Goal: Check status: Check status

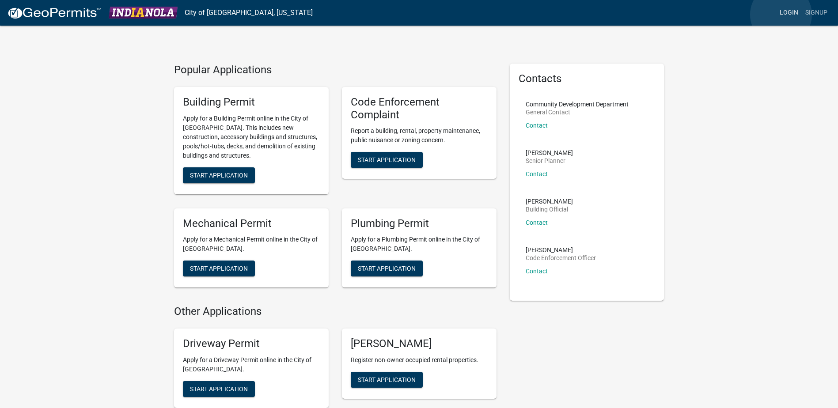
click at [781, 15] on link "Login" at bounding box center [789, 12] width 26 height 17
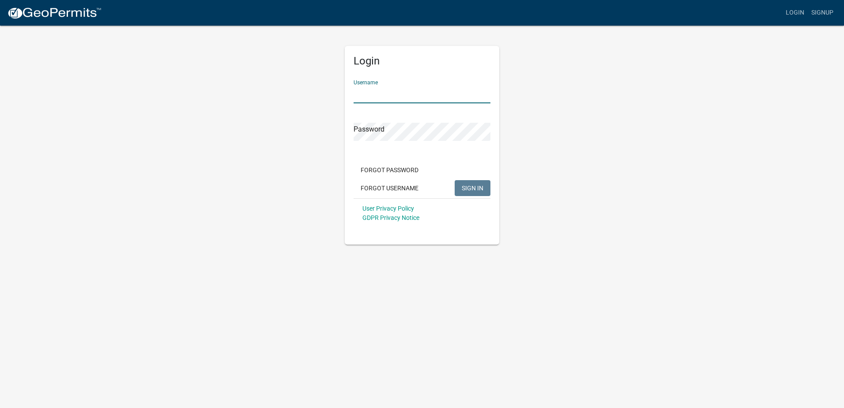
drag, startPoint x: 406, startPoint y: 96, endPoint x: 398, endPoint y: 96, distance: 7.9
click at [406, 96] on input "Username" at bounding box center [422, 94] width 137 height 18
type input "MidAmerican Energy Distribution Engineering"
click at [469, 187] on span "SIGN IN" at bounding box center [473, 187] width 22 height 7
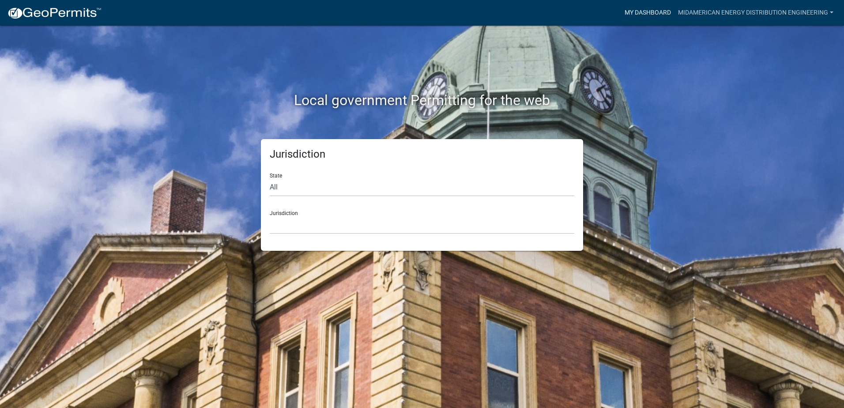
click at [644, 12] on link "My Dashboard" at bounding box center [647, 12] width 53 height 17
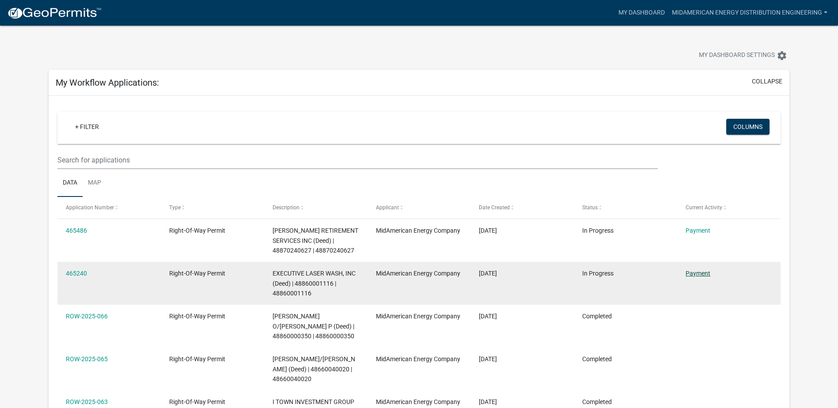
click at [699, 275] on link "Payment" at bounding box center [697, 273] width 25 height 7
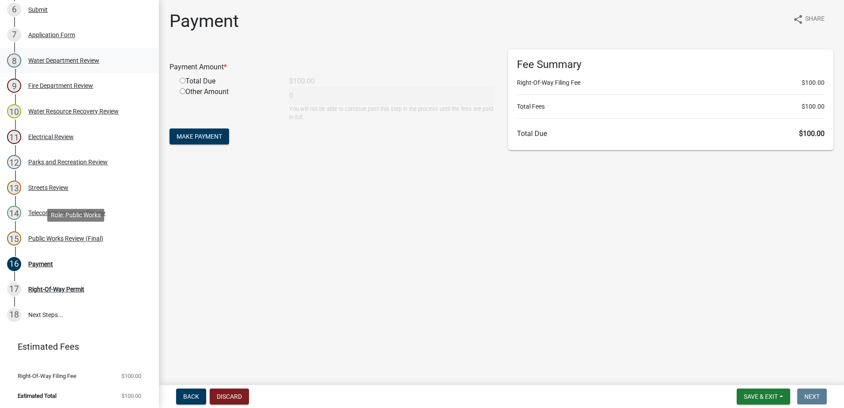
scroll to position [271, 0]
click at [90, 234] on div "Public Works Review (Final)" at bounding box center [65, 237] width 75 height 6
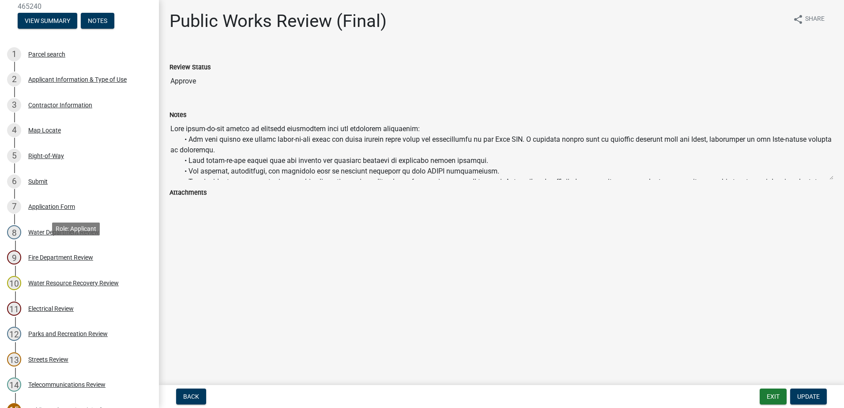
scroll to position [0, 0]
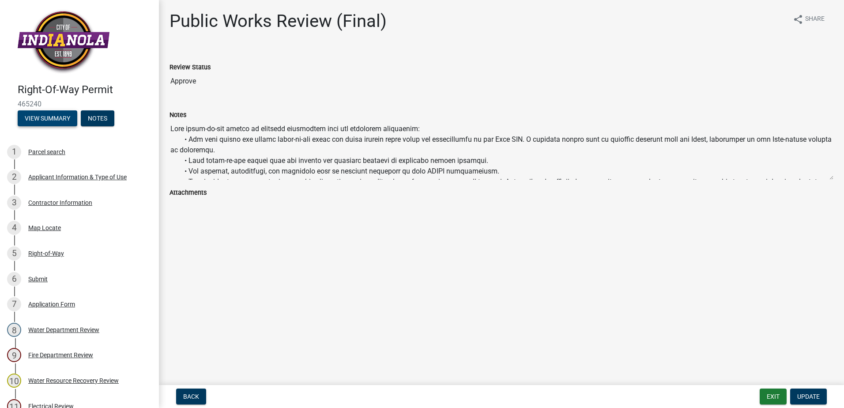
click at [45, 121] on button "View Summary" at bounding box center [48, 118] width 60 height 16
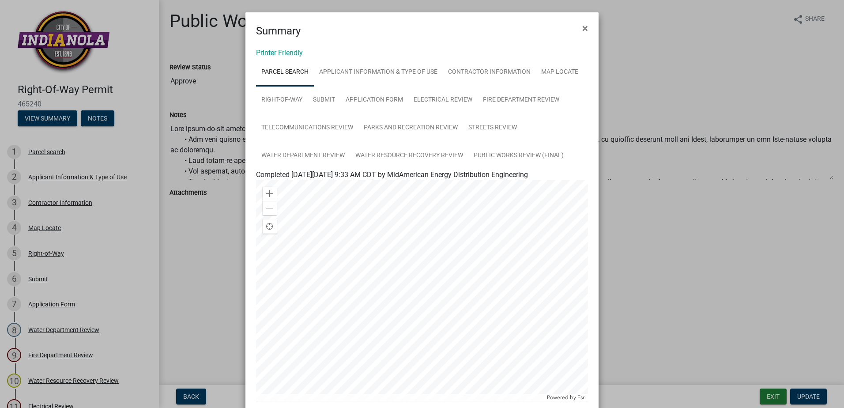
click at [582, 26] on span "×" at bounding box center [585, 28] width 6 height 12
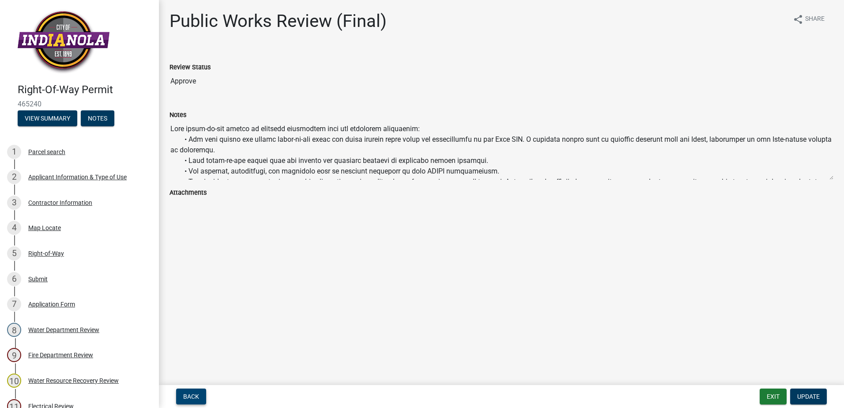
click at [197, 396] on span "Back" at bounding box center [191, 396] width 16 height 7
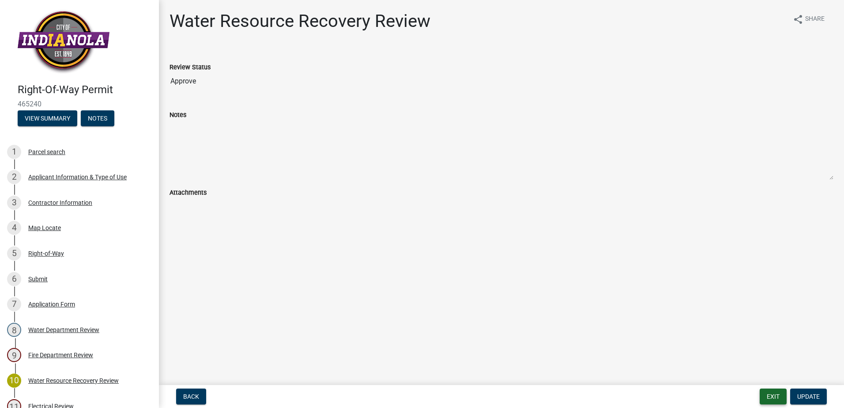
click at [775, 398] on button "Exit" at bounding box center [773, 397] width 27 height 16
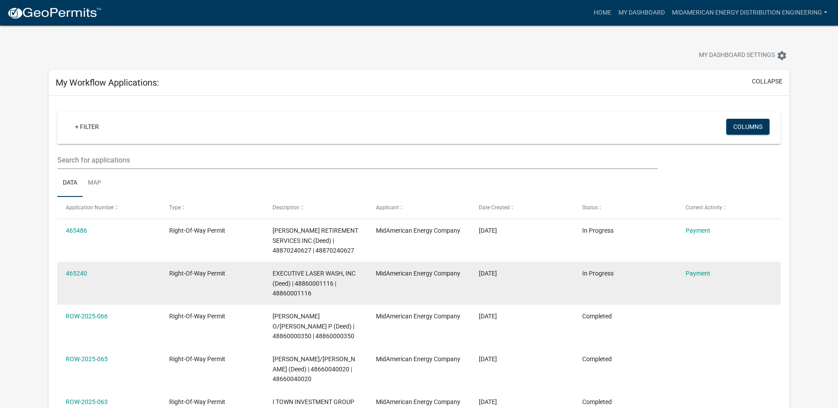
click at [147, 295] on datatable-body-cell "465240" at bounding box center [108, 283] width 103 height 43
click at [73, 273] on link "465240" at bounding box center [76, 273] width 21 height 7
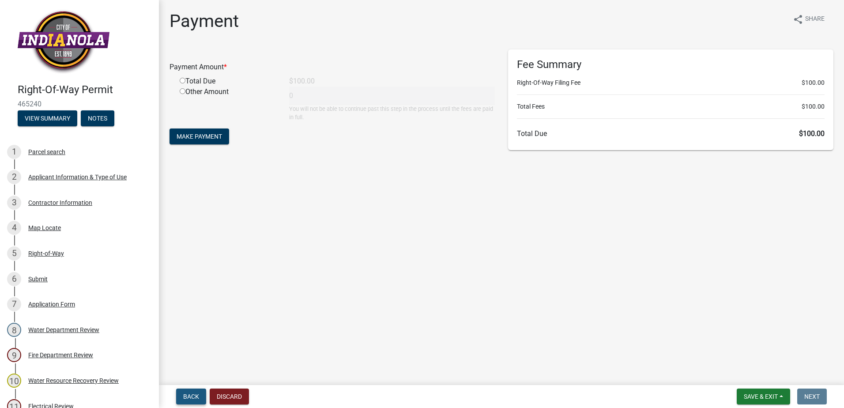
click at [196, 397] on span "Back" at bounding box center [191, 396] width 16 height 7
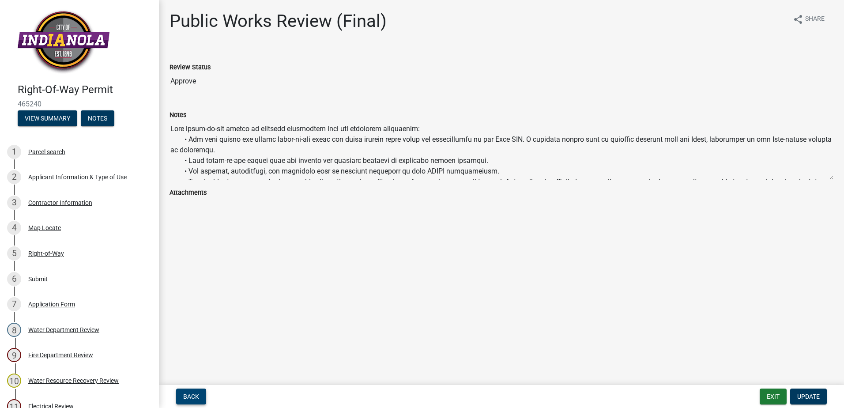
click at [186, 399] on span "Back" at bounding box center [191, 396] width 16 height 7
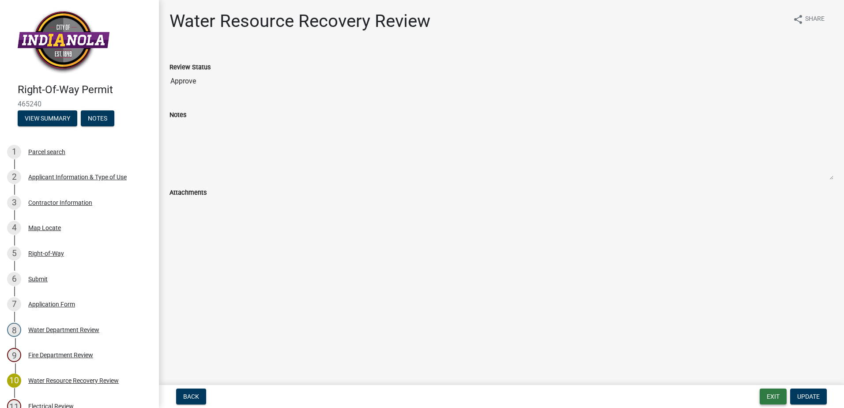
click at [773, 394] on button "Exit" at bounding box center [773, 397] width 27 height 16
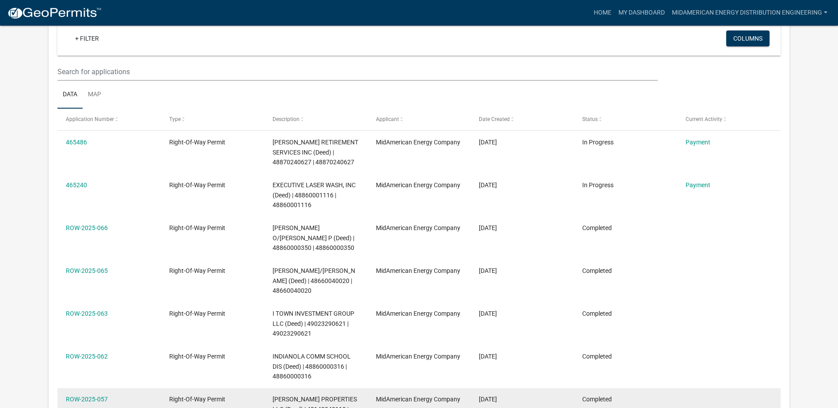
scroll to position [73, 0]
